Goal: Task Accomplishment & Management: Manage account settings

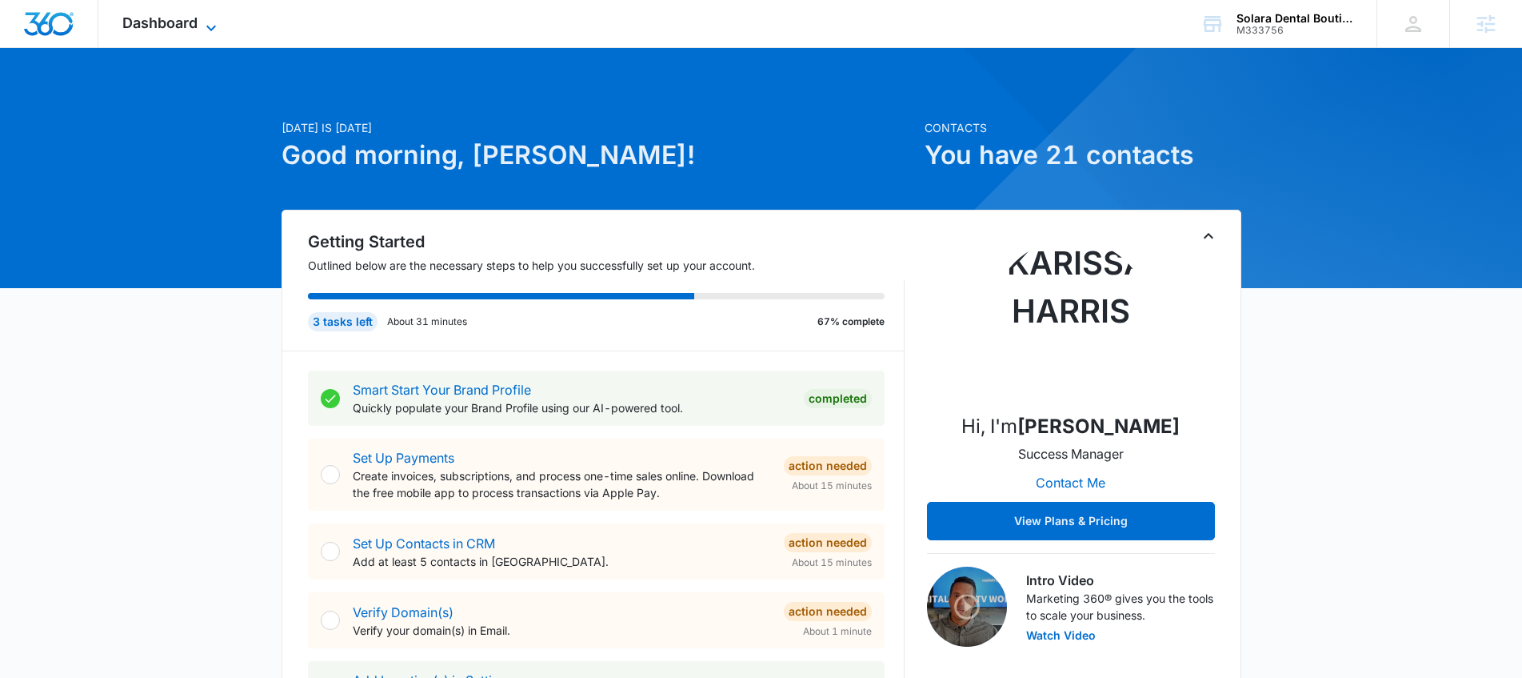
click at [188, 18] on span "Dashboard" at bounding box center [159, 22] width 75 height 17
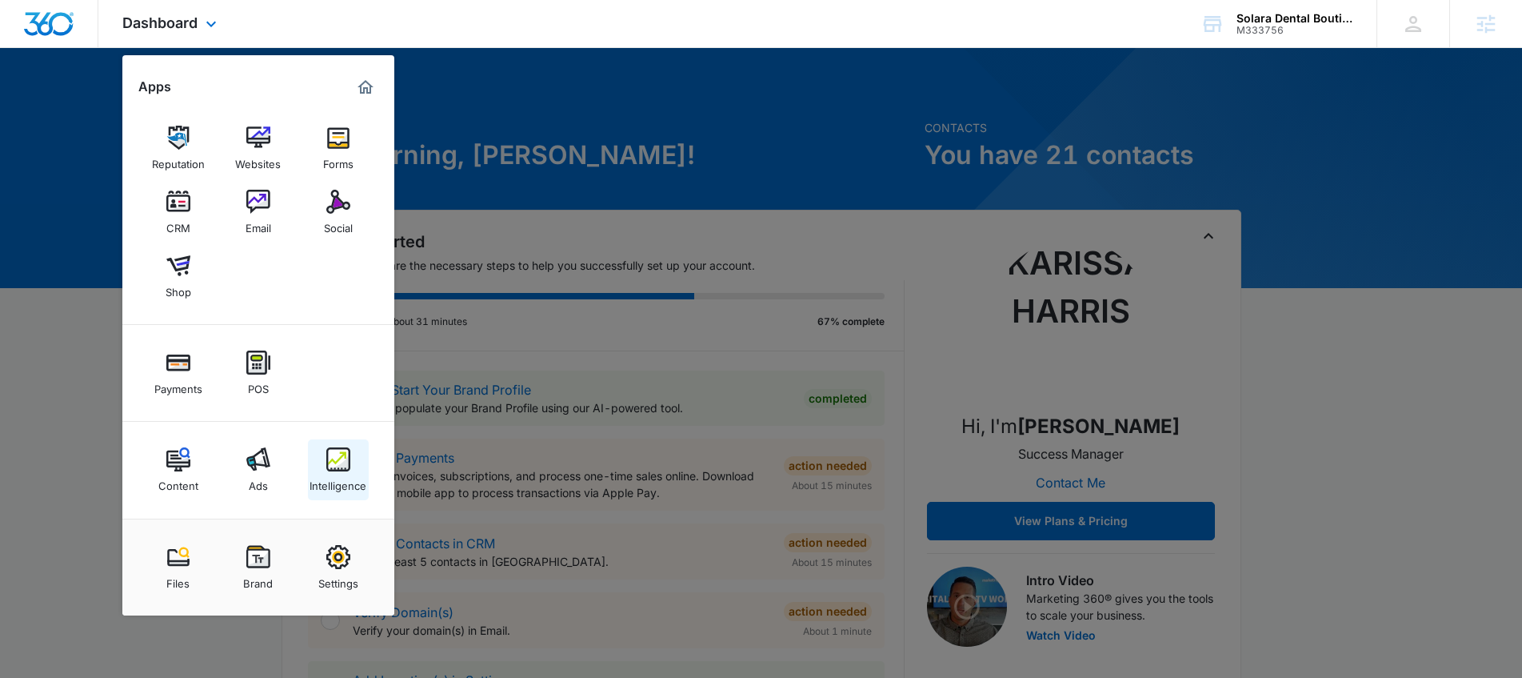
click at [334, 459] on img at bounding box center [338, 459] width 24 height 24
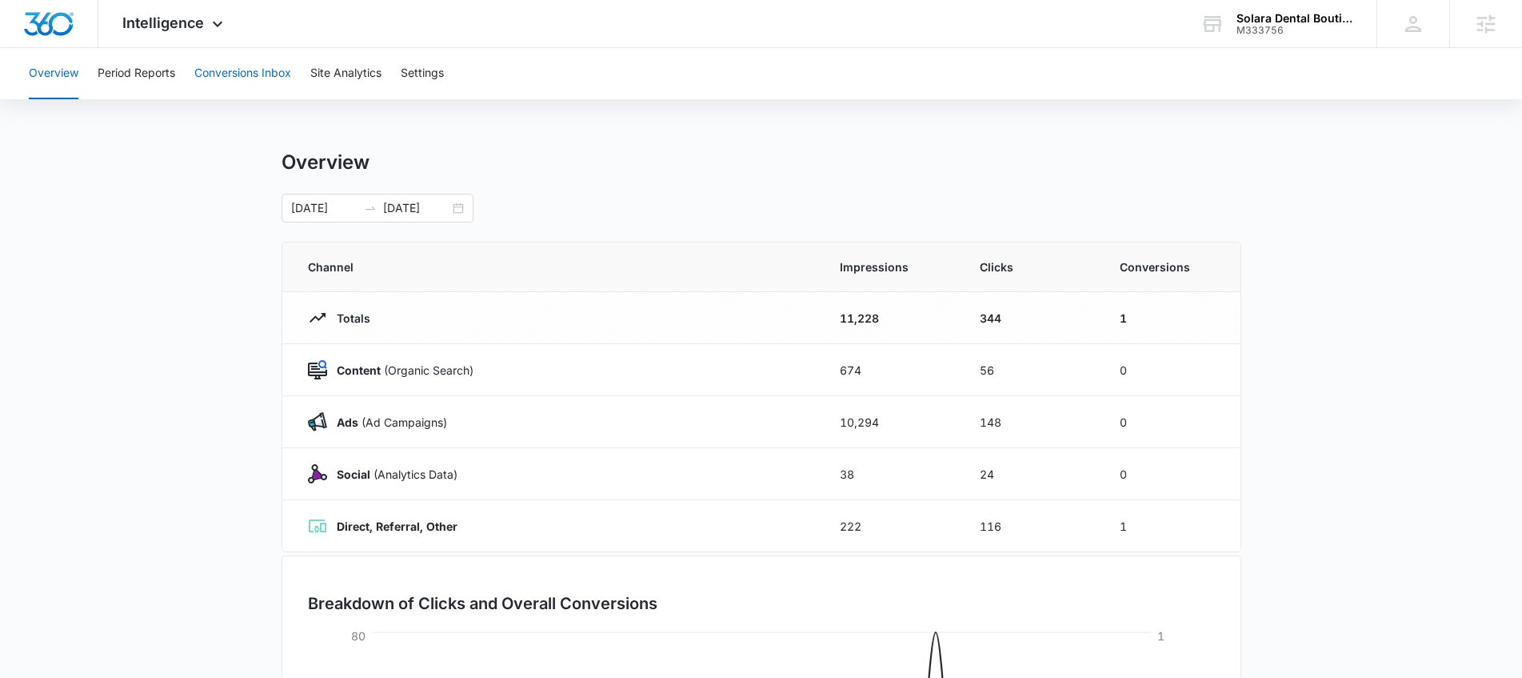
click at [290, 70] on button "Conversions Inbox" at bounding box center [242, 73] width 97 height 51
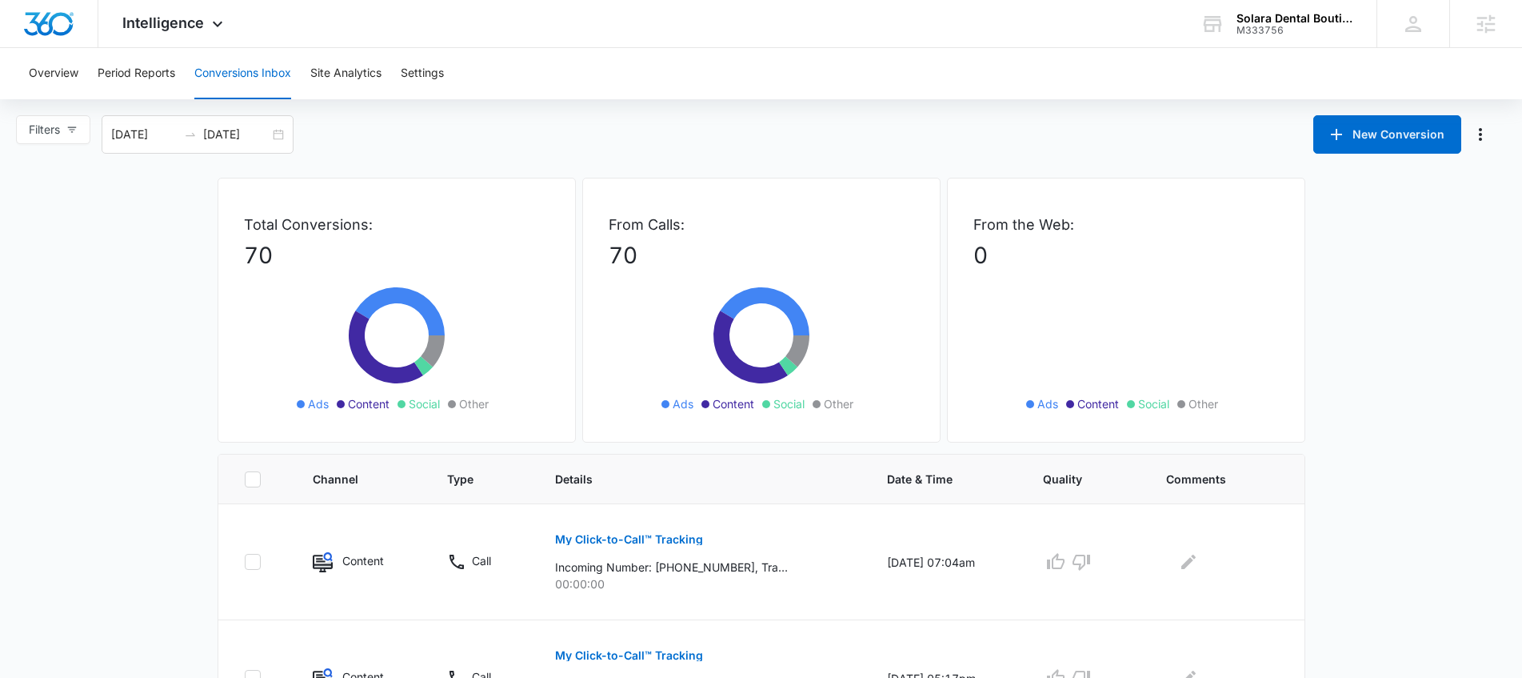
click at [21, 72] on div "Overview Period Reports Conversions Inbox Site Analytics Settings" at bounding box center [761, 73] width 1484 height 51
click at [42, 73] on button "Overview" at bounding box center [54, 73] width 50 height 51
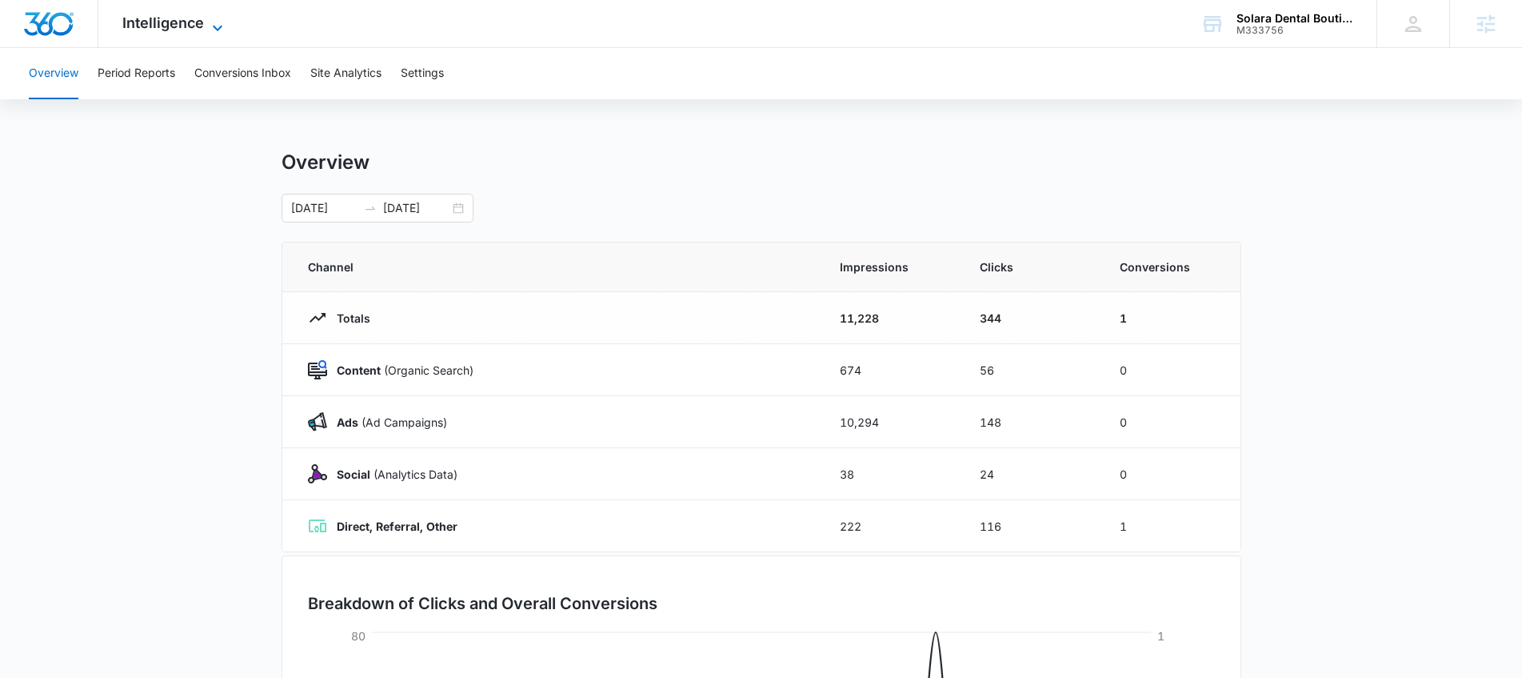
click at [218, 28] on icon at bounding box center [217, 27] width 19 height 19
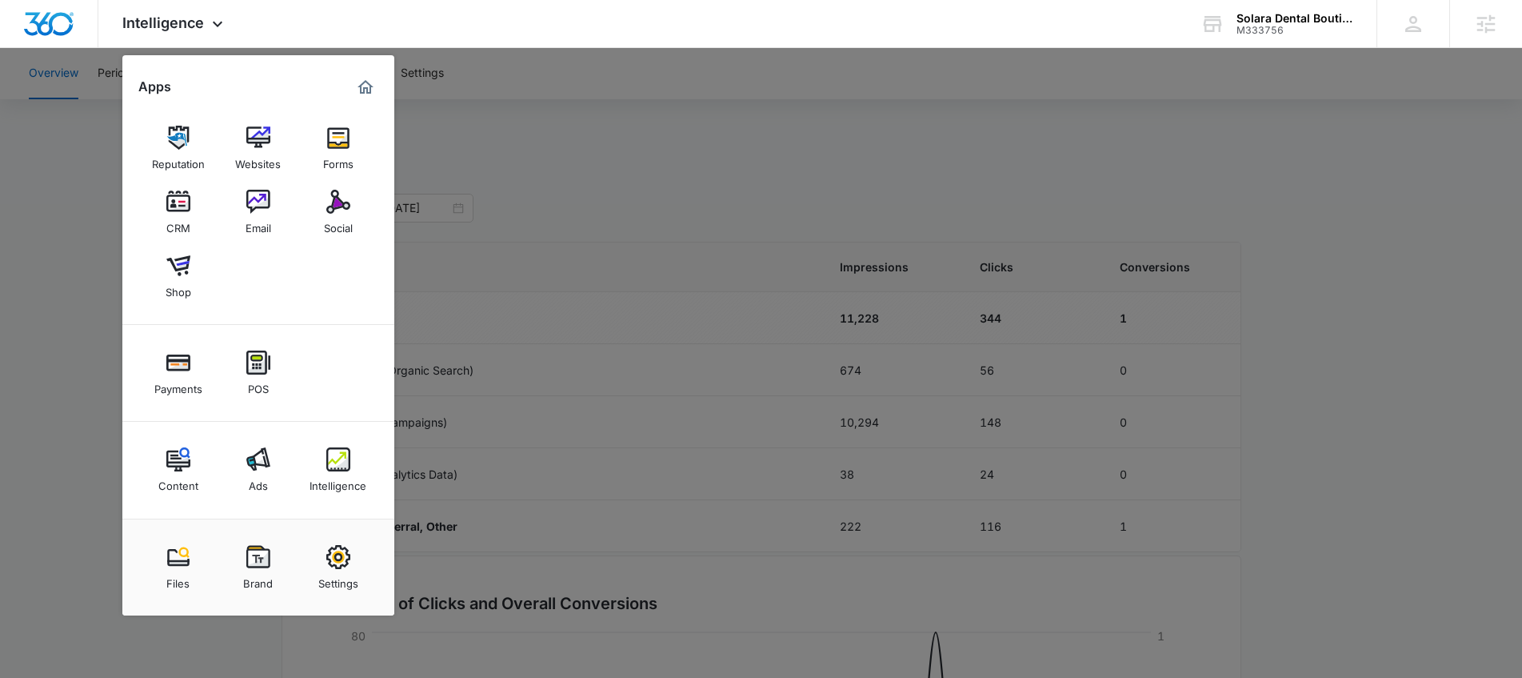
click at [186, 440] on link "Content" at bounding box center [178, 469] width 61 height 61
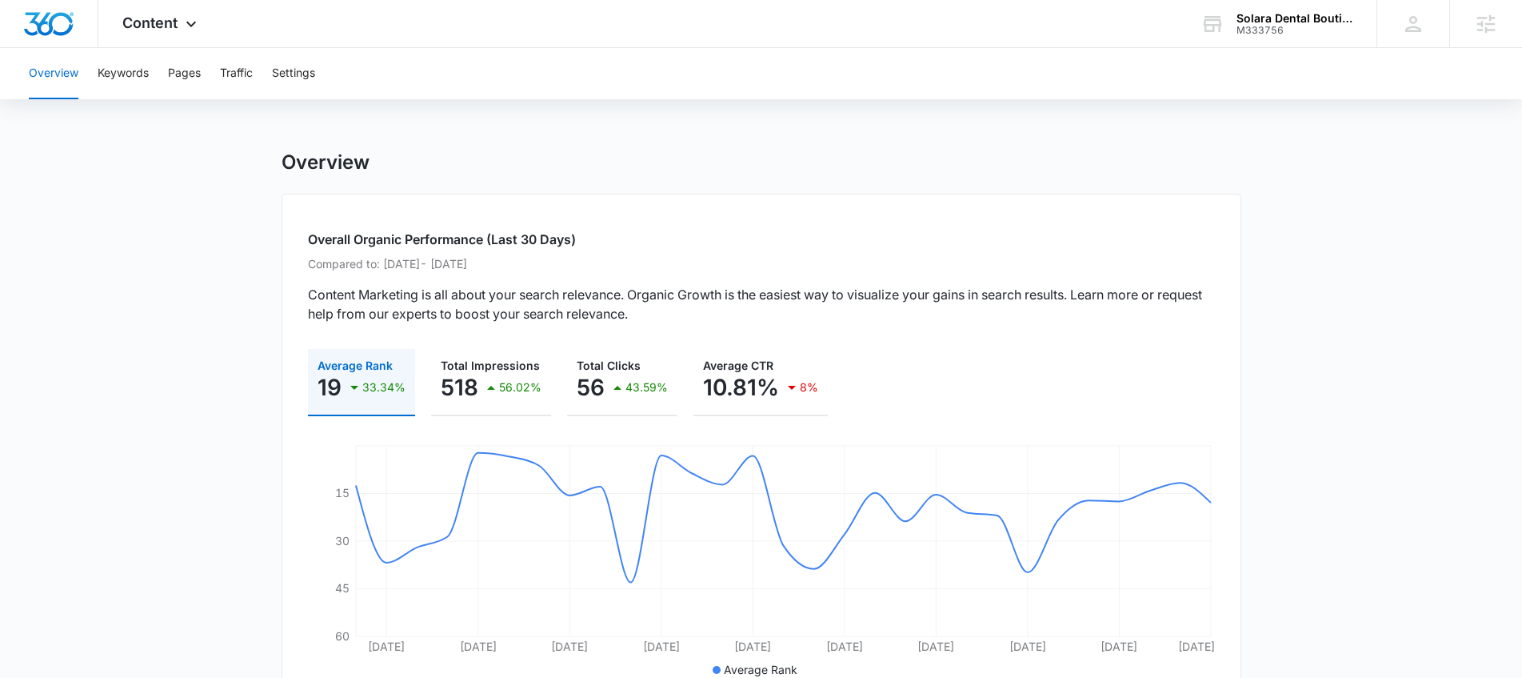
click at [162, 0] on html "Content Apps Reputation Websites Forms CRM Email Social Shop Payments POS Conte…" at bounding box center [761, 339] width 1522 height 678
click at [162, 38] on div "Content Apps Reputation Websites Forms CRM Email Social Shop Payments POS Conte…" at bounding box center [161, 23] width 126 height 47
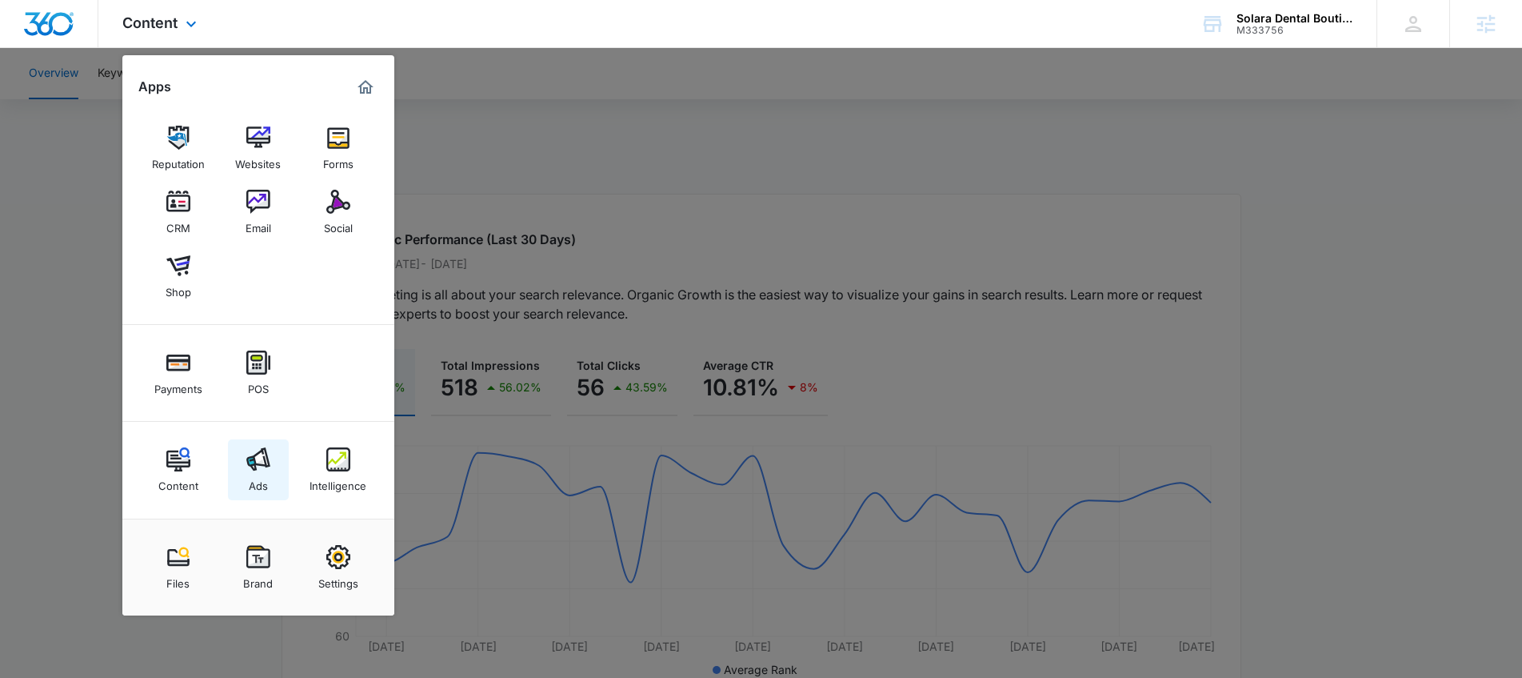
click at [263, 481] on div "Ads" at bounding box center [258, 481] width 19 height 21
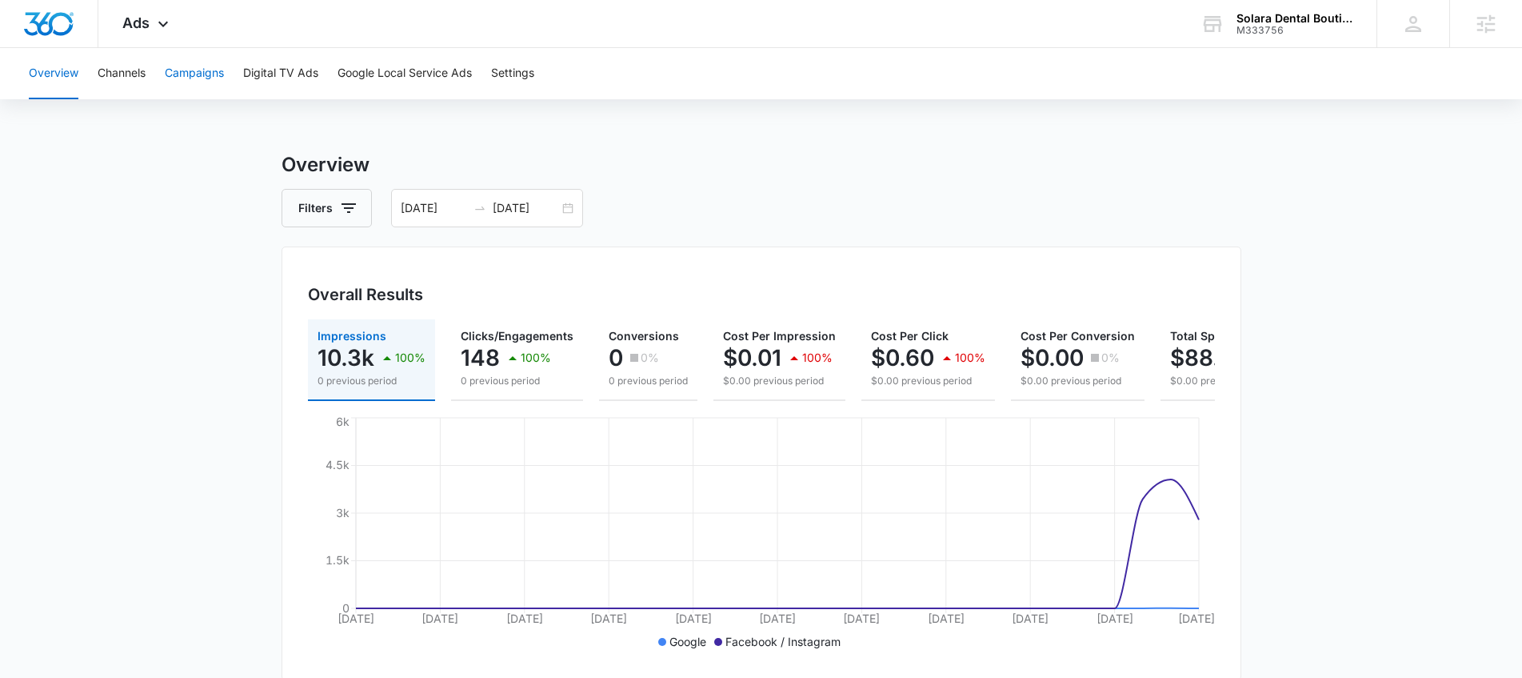
click at [190, 73] on button "Campaigns" at bounding box center [194, 73] width 59 height 51
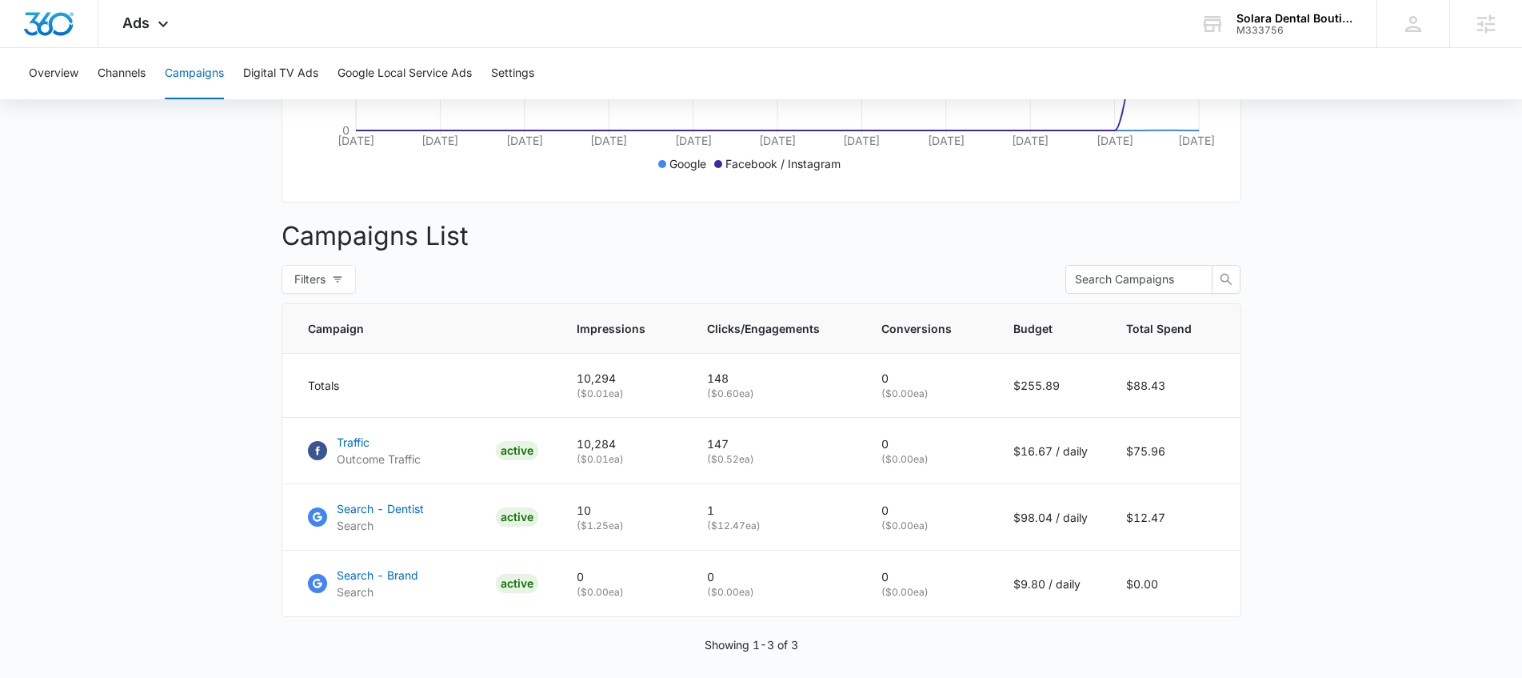
scroll to position [542, 0]
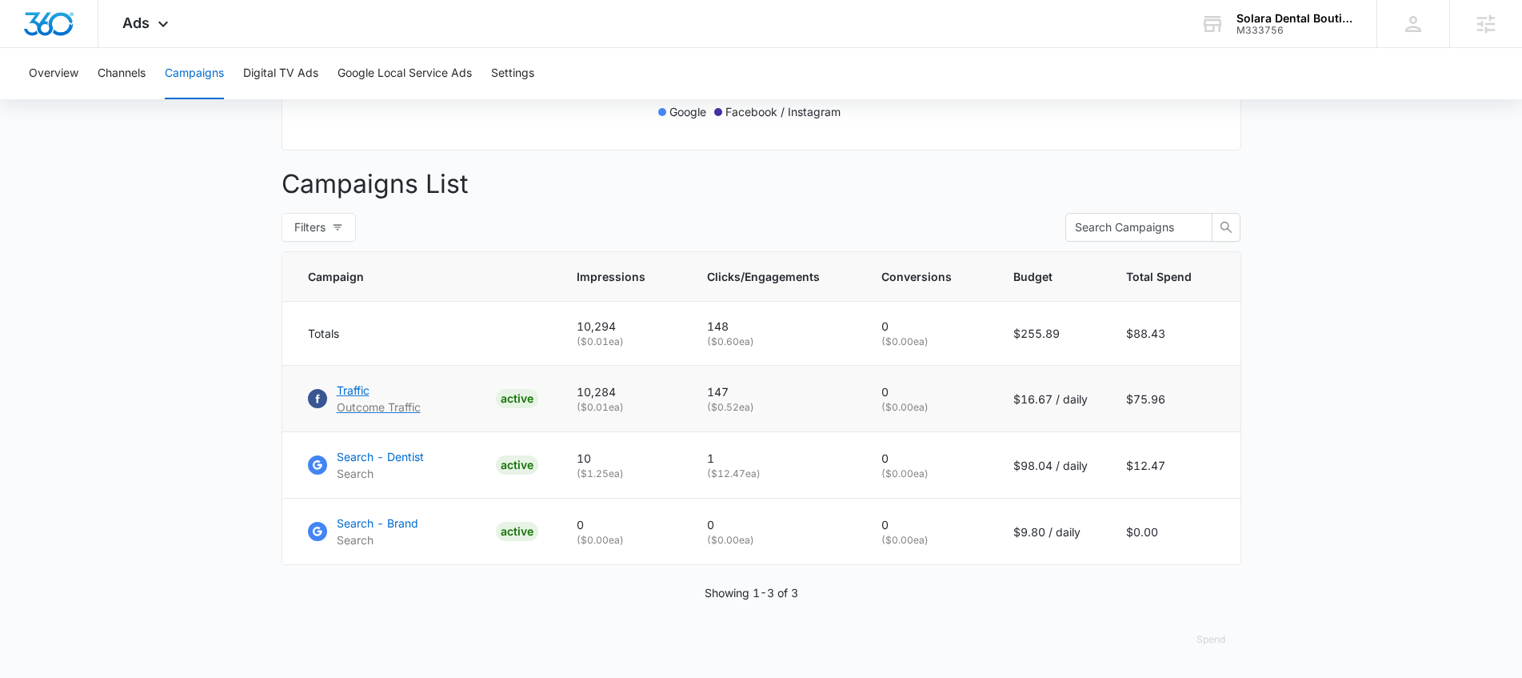
click at [344, 385] on p "Traffic" at bounding box center [379, 390] width 84 height 17
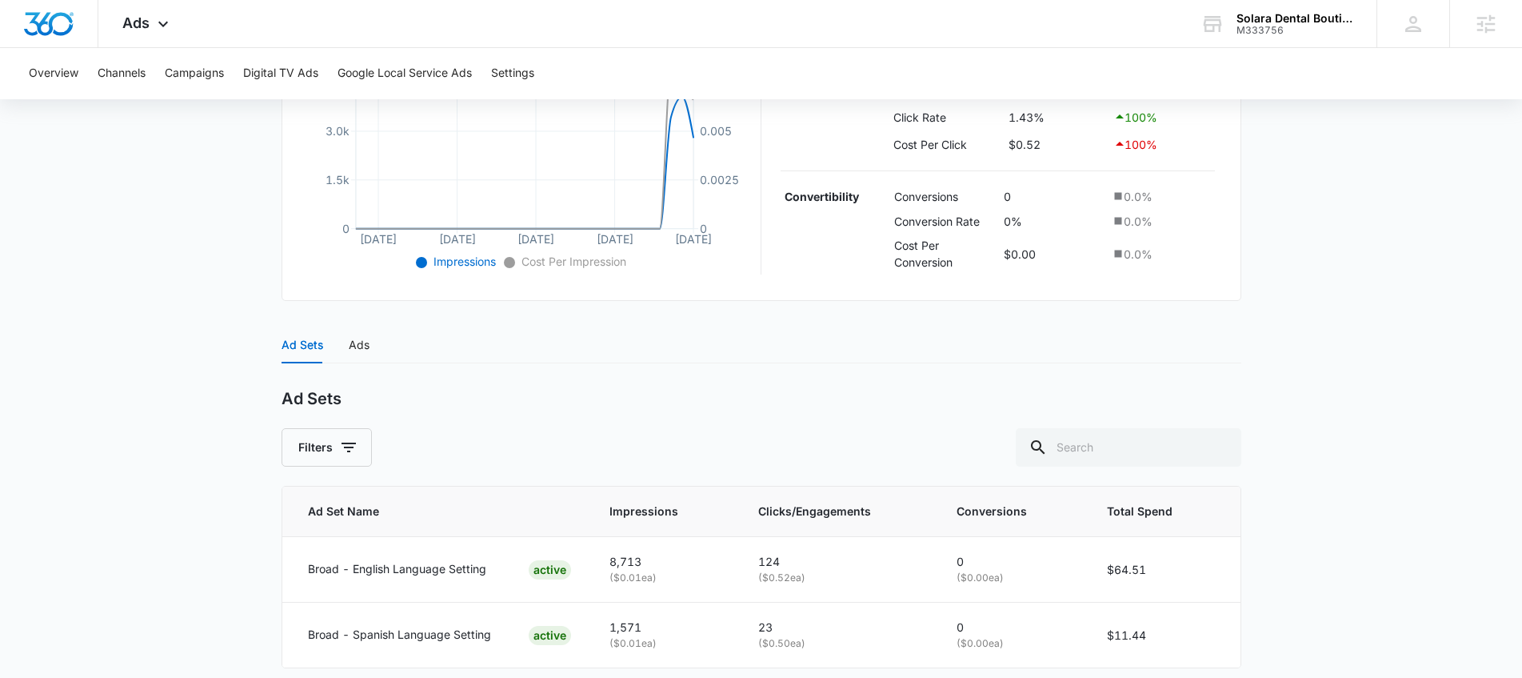
scroll to position [497, 0]
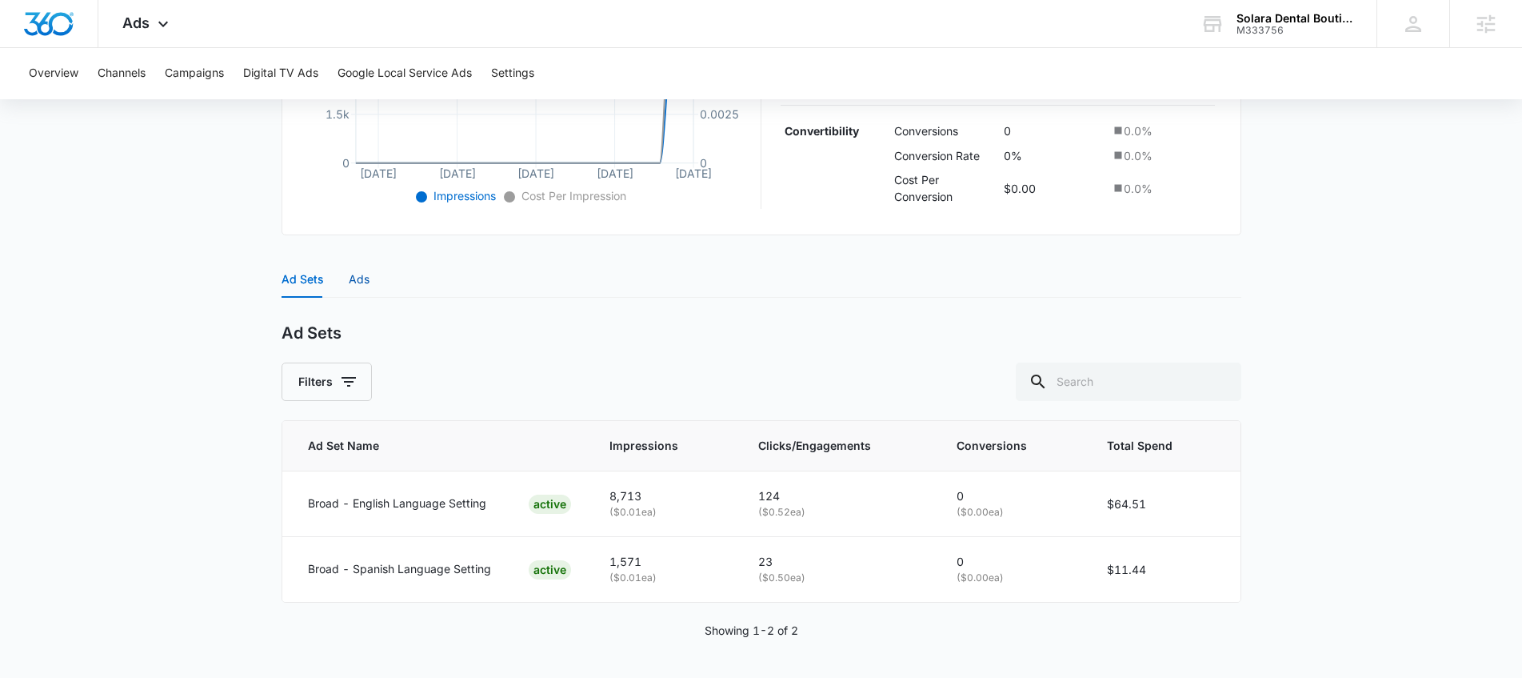
click at [365, 284] on div "Ads" at bounding box center [359, 279] width 21 height 18
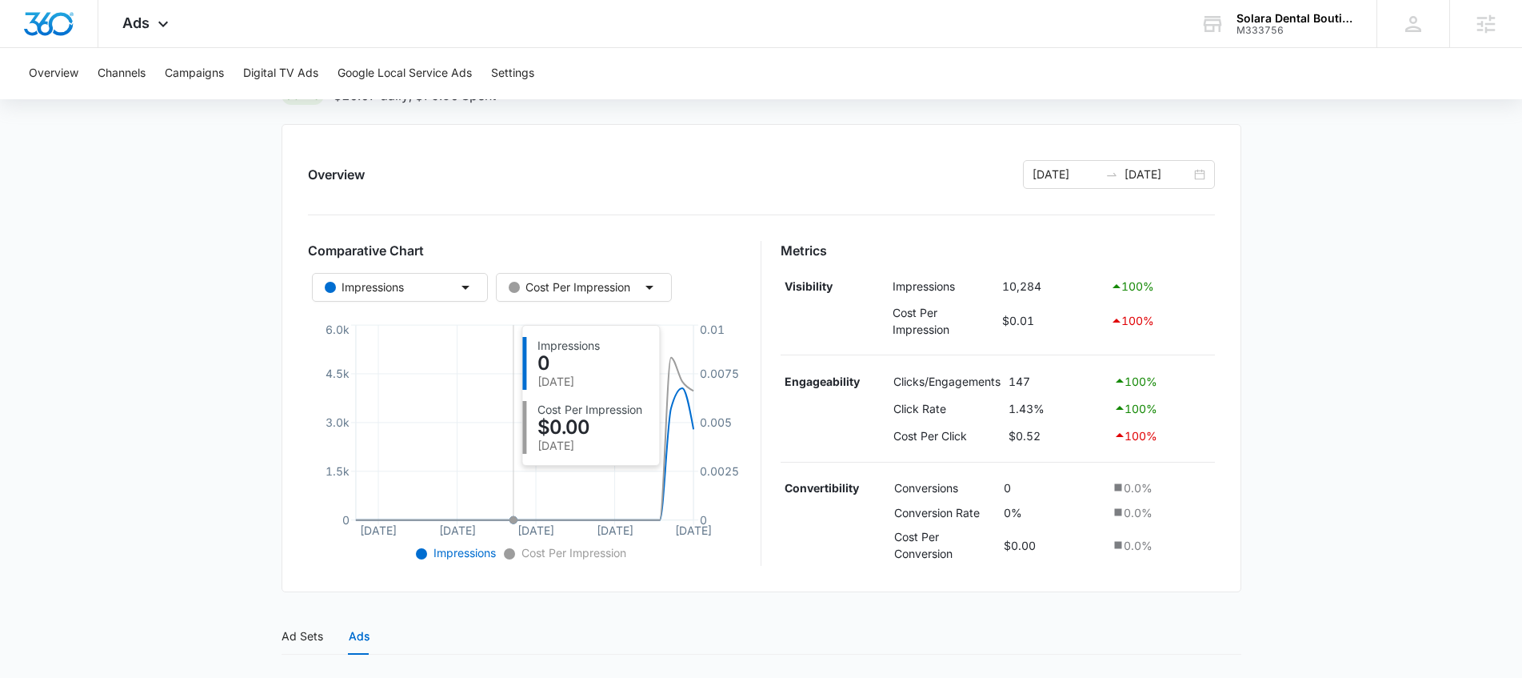
scroll to position [0, 0]
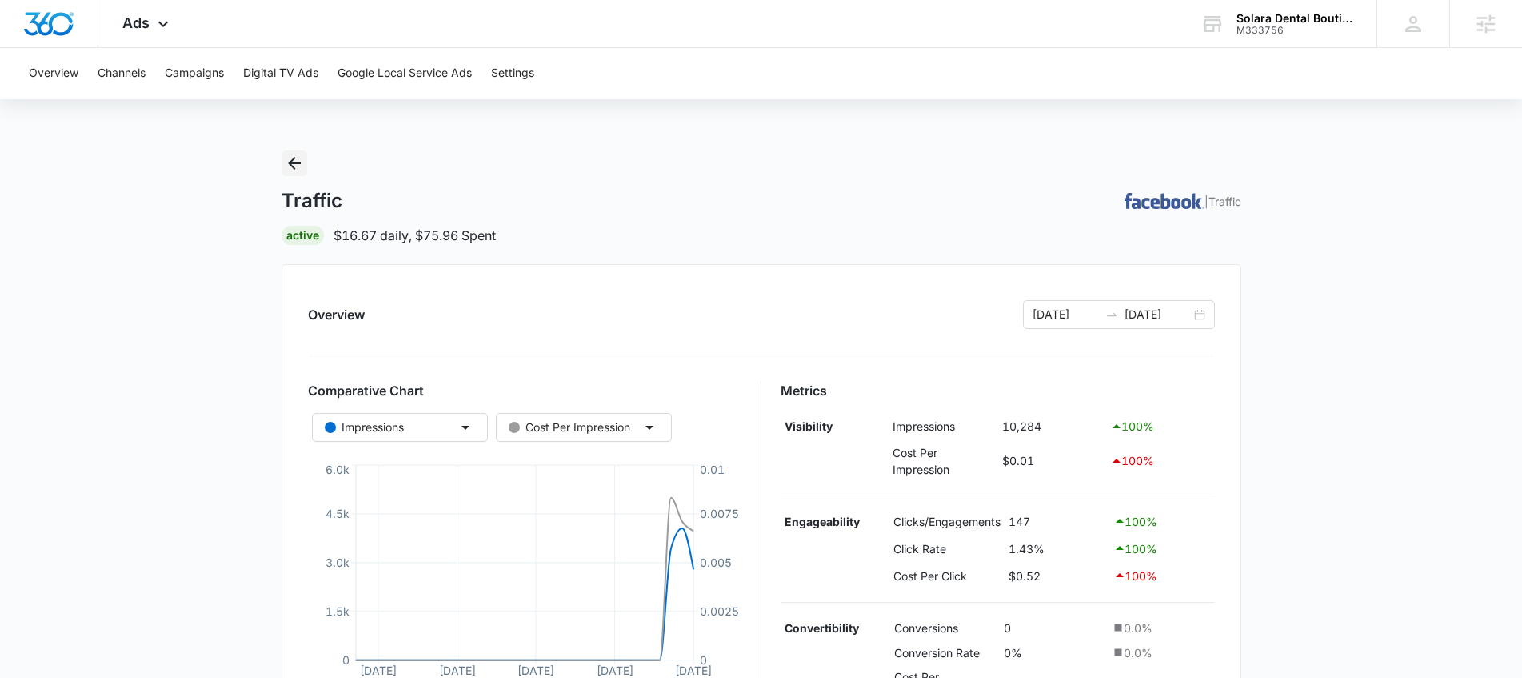
click at [290, 158] on icon "Back" at bounding box center [294, 163] width 19 height 19
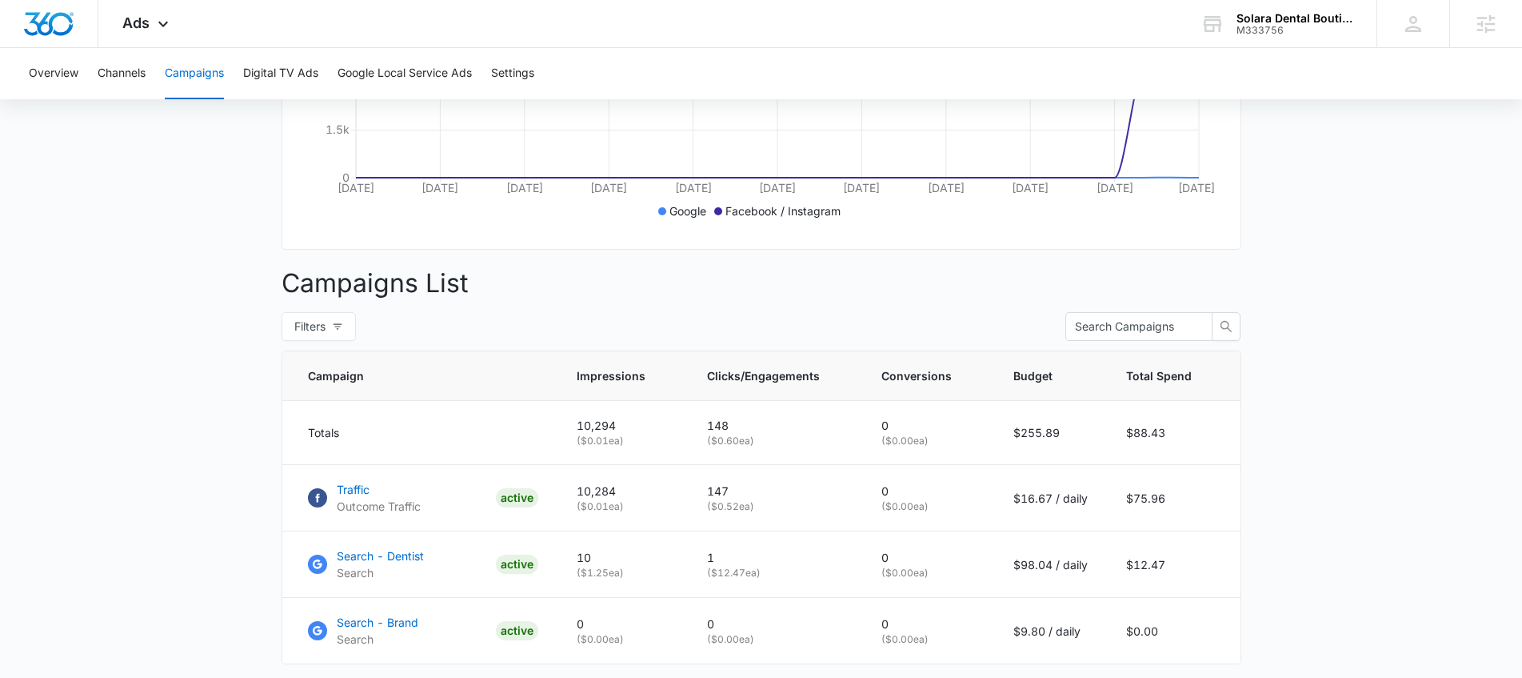
scroll to position [542, 0]
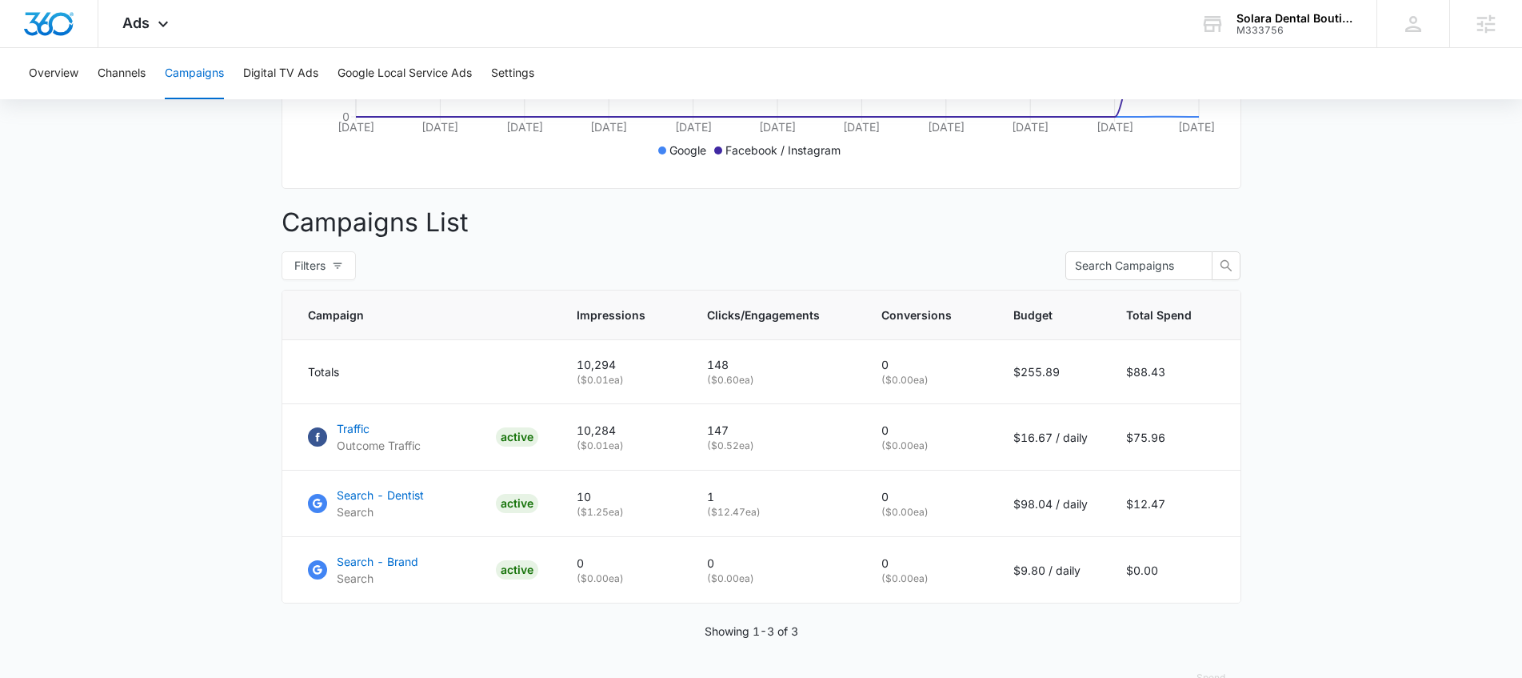
scroll to position [542, 0]
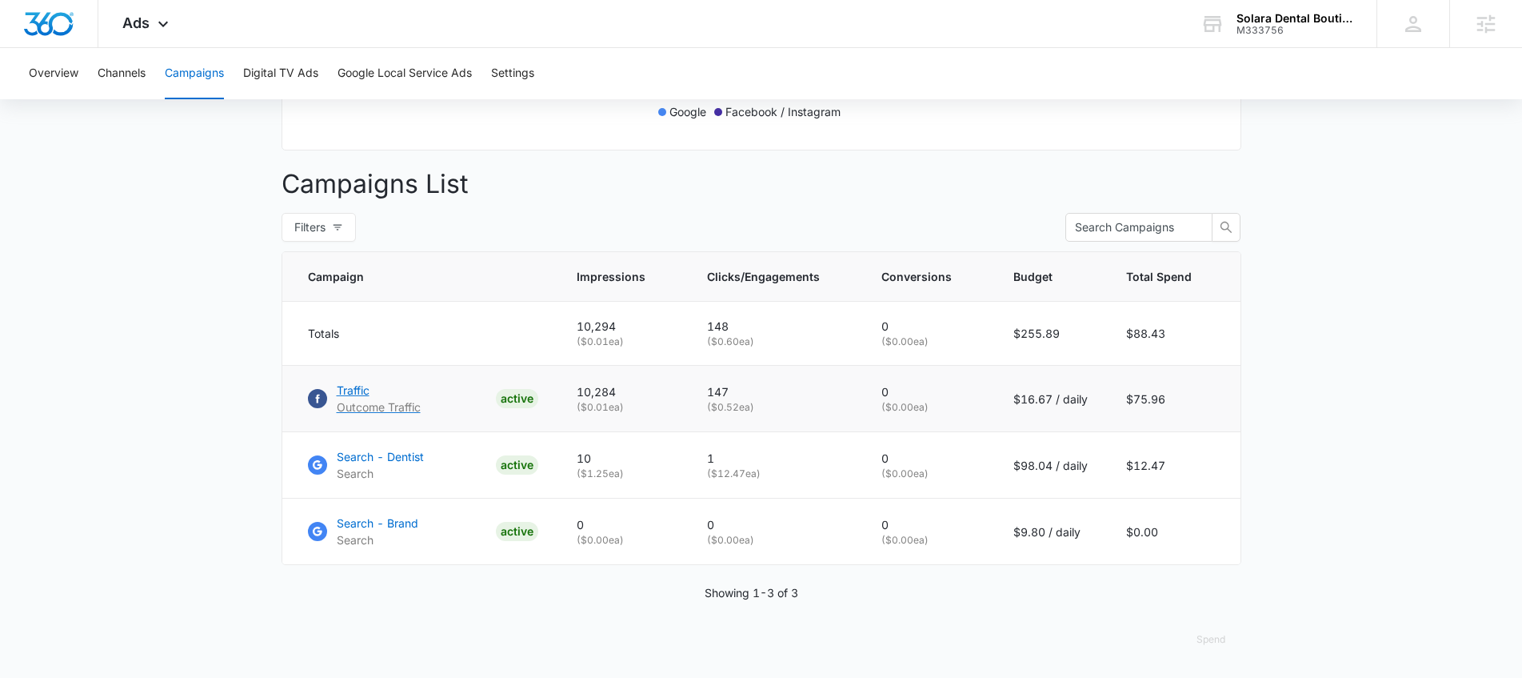
click at [352, 388] on p "Traffic" at bounding box center [379, 390] width 84 height 17
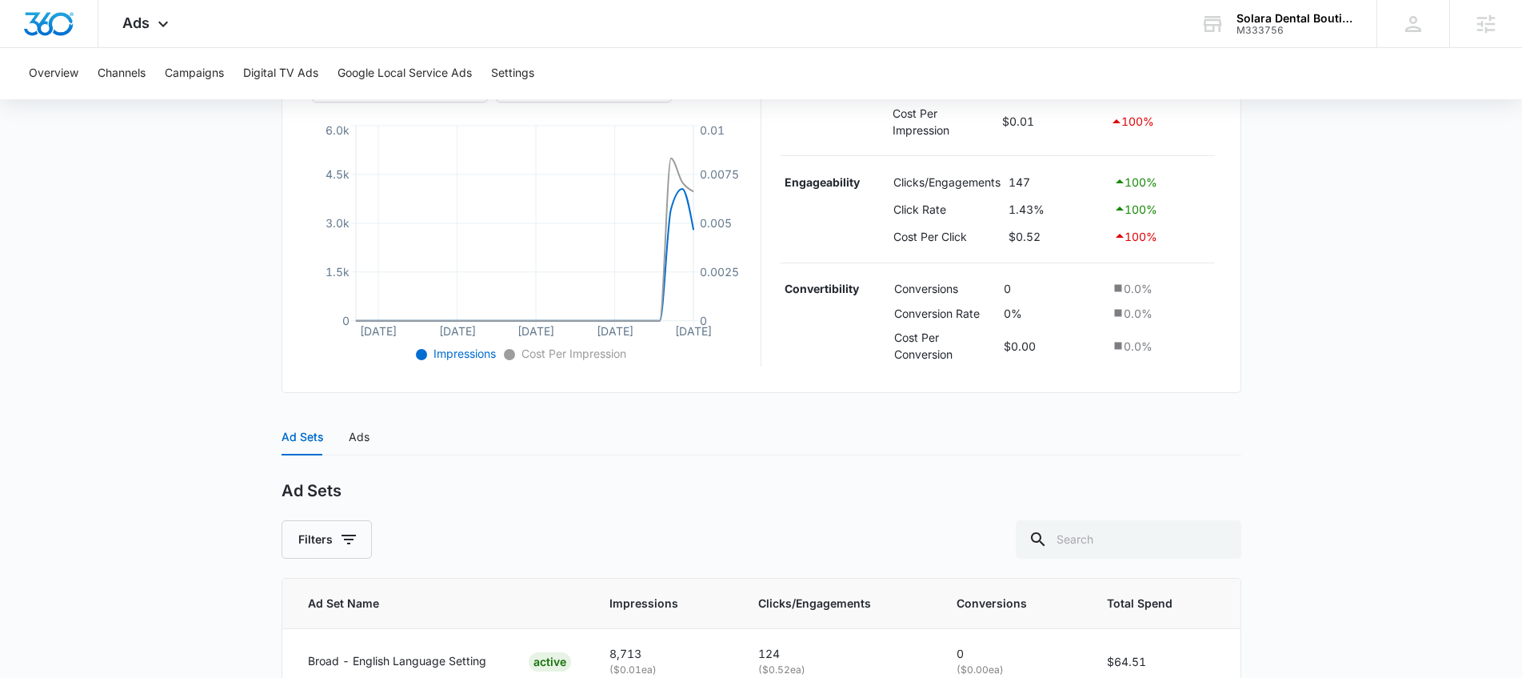
scroll to position [482, 0]
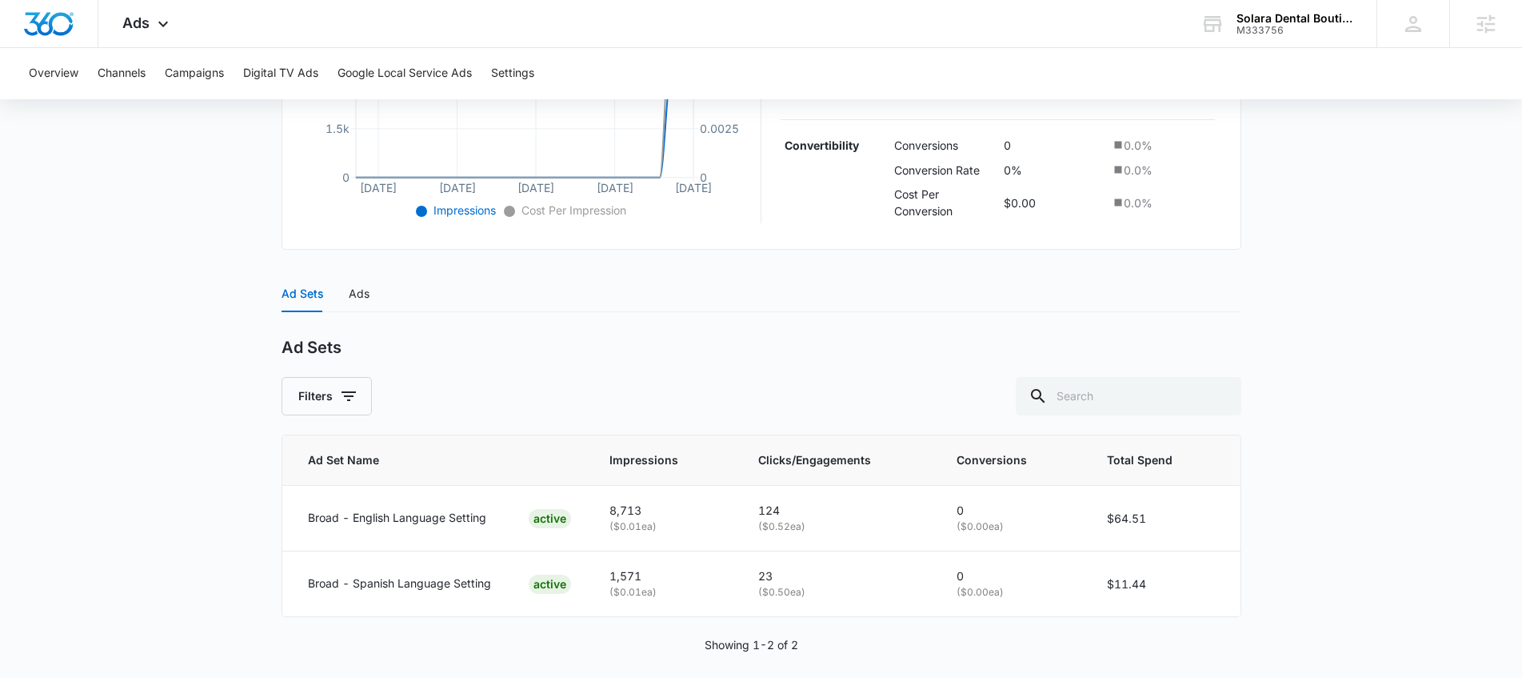
click at [368, 290] on div "Ad Sets Ads" at bounding box center [762, 293] width 960 height 37
click at [361, 293] on div "Ads" at bounding box center [359, 294] width 21 height 18
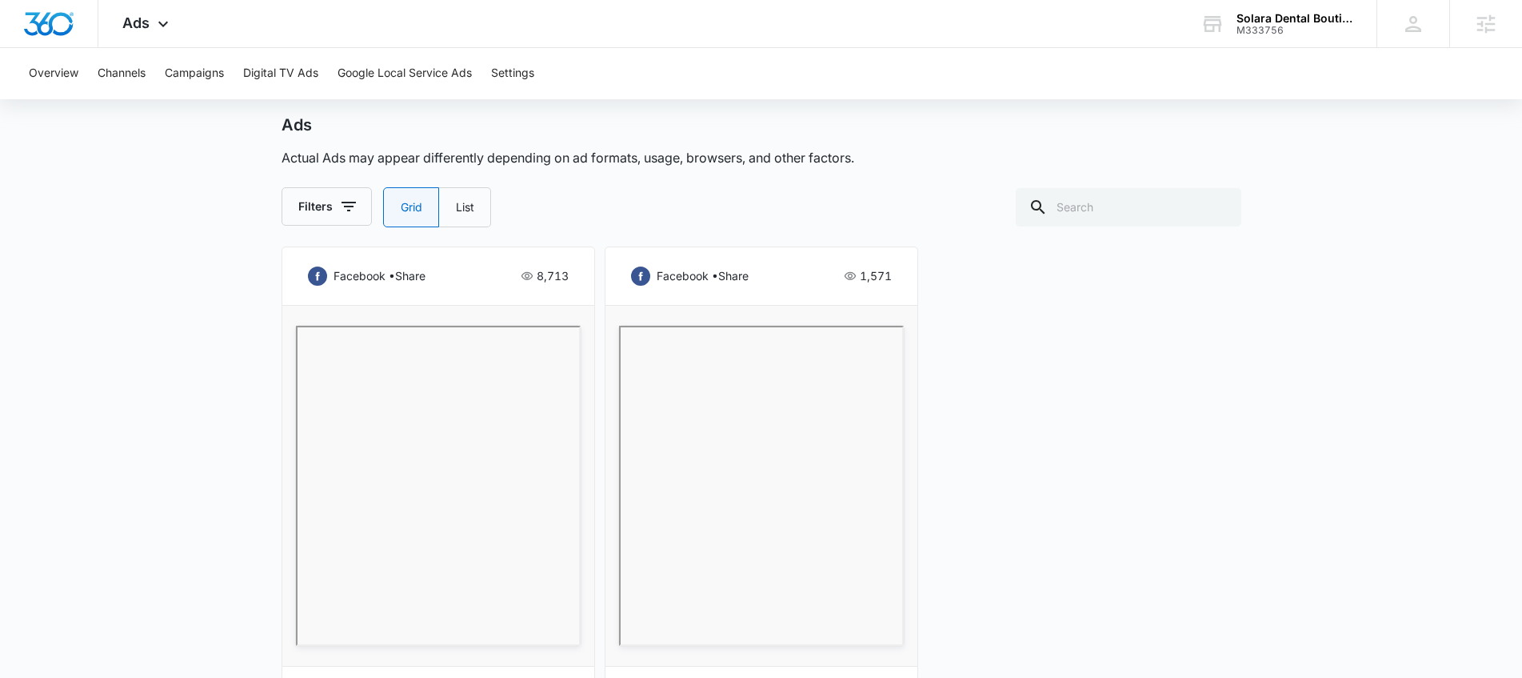
scroll to position [389, 0]
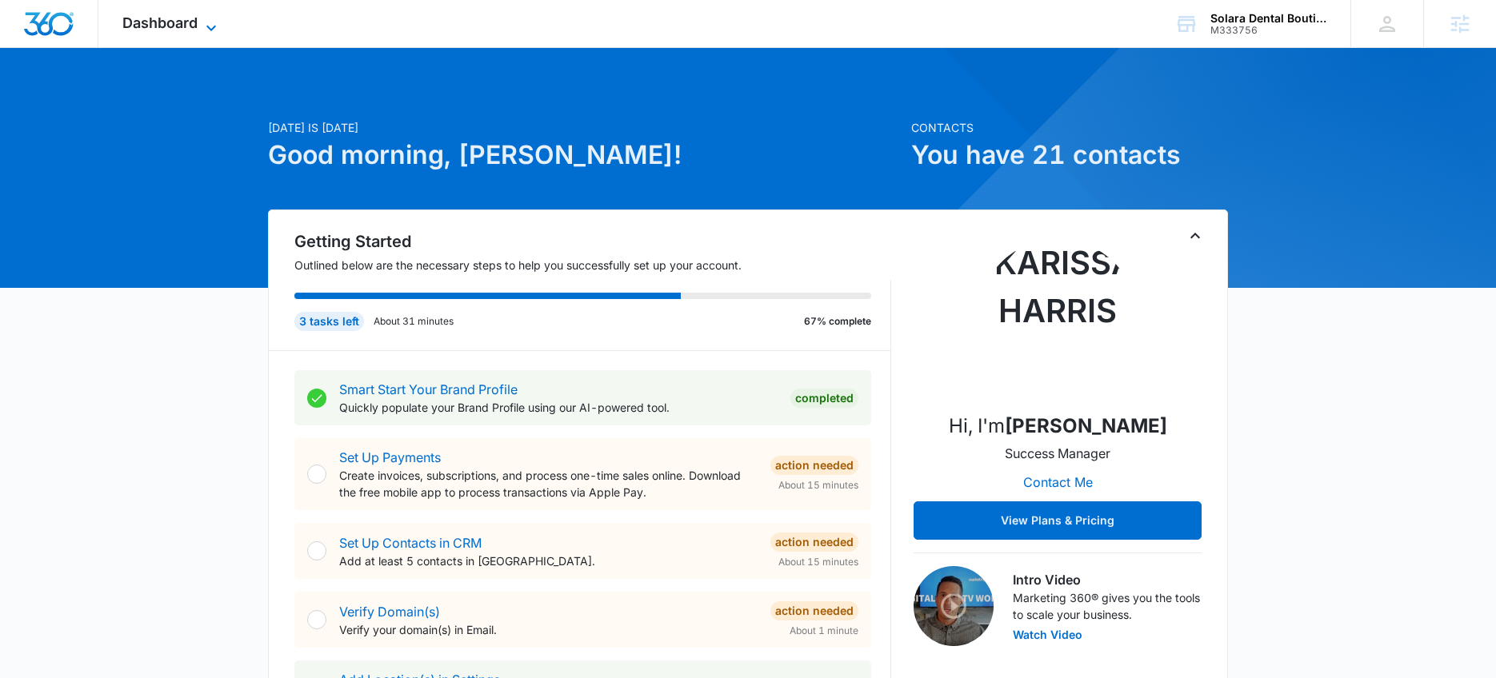
click at [176, 22] on span "Dashboard" at bounding box center [159, 22] width 75 height 17
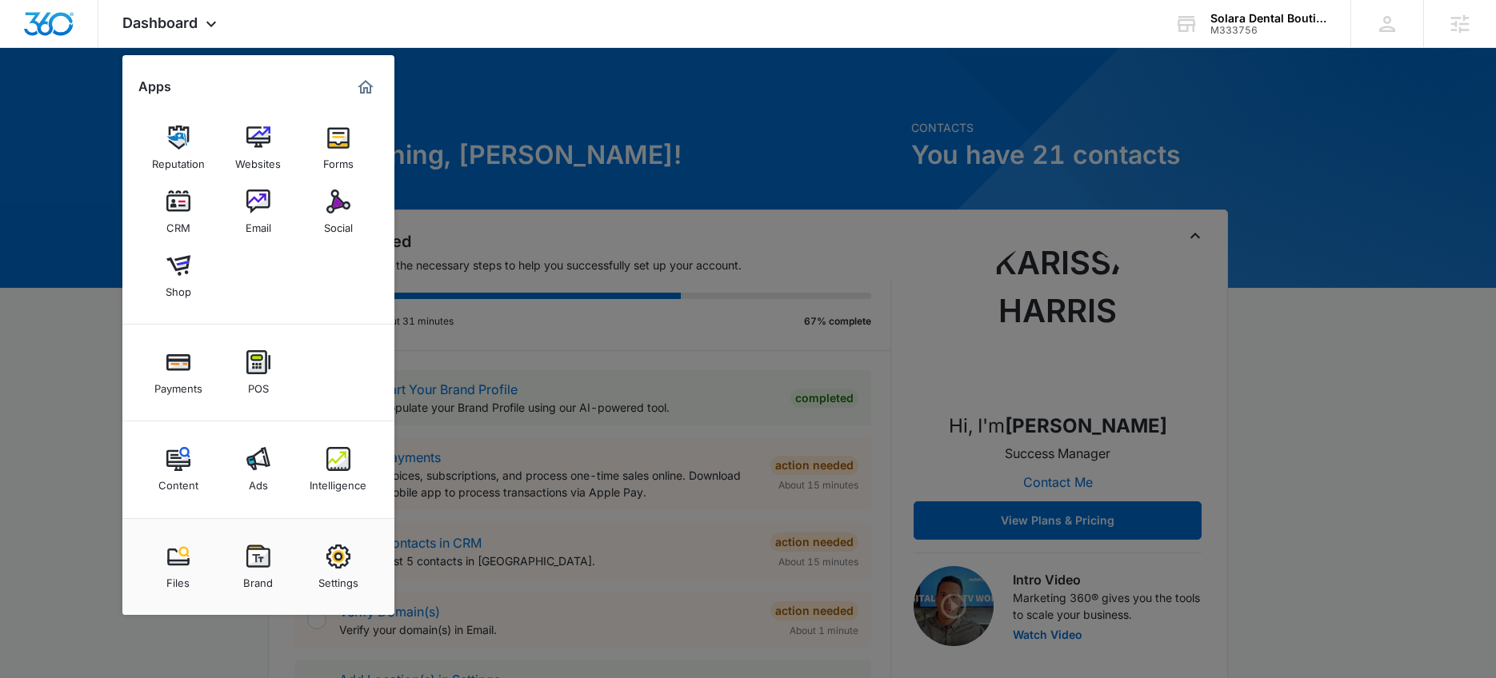
click at [260, 574] on div "Brand" at bounding box center [258, 579] width 30 height 21
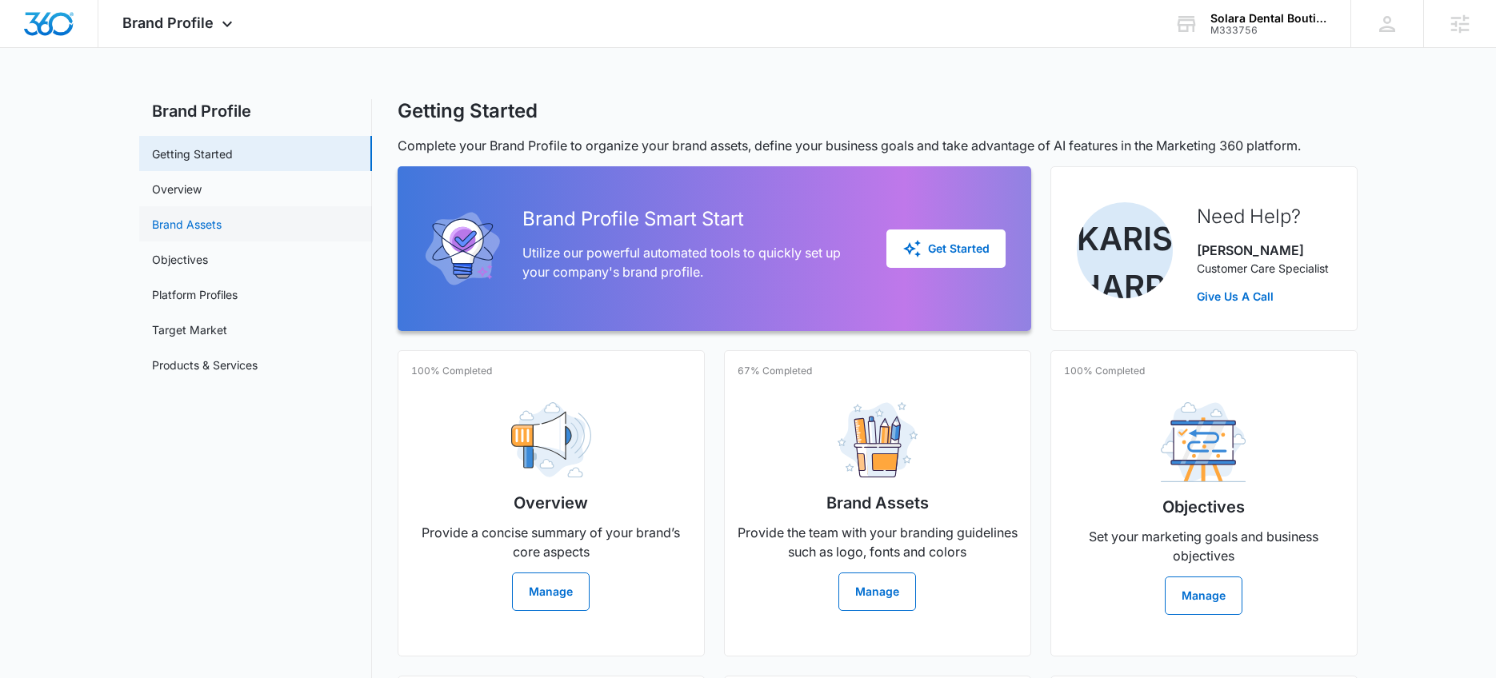
click at [222, 229] on link "Brand Assets" at bounding box center [187, 224] width 70 height 17
